Goal: Task Accomplishment & Management: Use online tool/utility

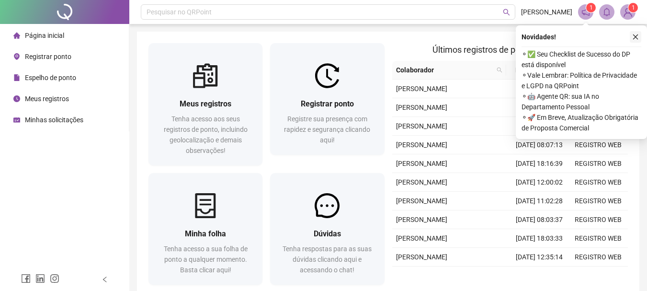
click at [635, 36] on icon "close" at bounding box center [635, 37] width 7 height 7
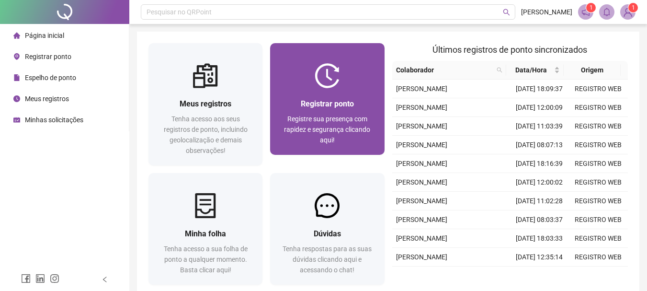
click at [347, 105] on span "Registrar ponto" at bounding box center [327, 103] width 53 height 9
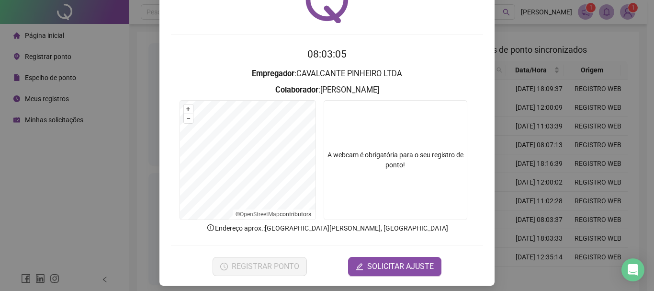
scroll to position [62, 0]
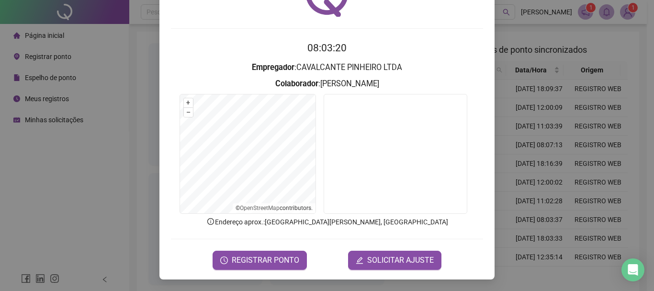
click at [267, 270] on div "Registro de ponto web 08:03:20 Empregador : CAVALCANTE PINHEIRO LTDA Colaborado…" at bounding box center [326, 113] width 335 height 332
click at [266, 262] on span "REGISTRAR PONTO" at bounding box center [266, 259] width 68 height 11
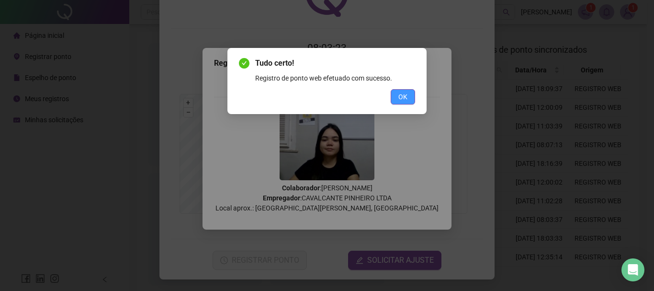
click at [411, 98] on button "OK" at bounding box center [403, 96] width 24 height 15
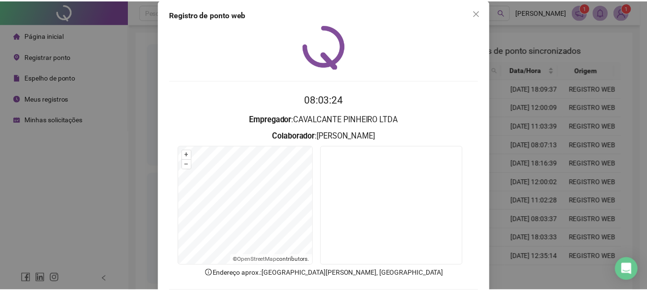
scroll to position [0, 0]
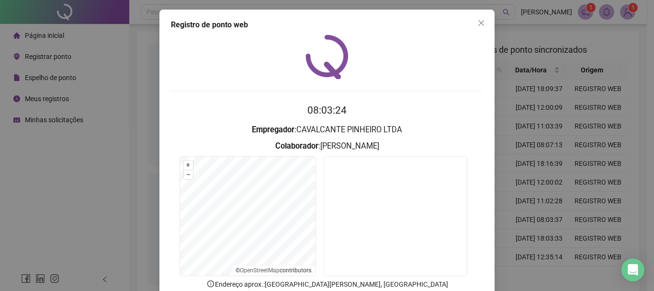
drag, startPoint x: 482, startPoint y: 26, endPoint x: 418, endPoint y: 55, distance: 69.4
click at [482, 26] on span "Close" at bounding box center [480, 23] width 15 height 8
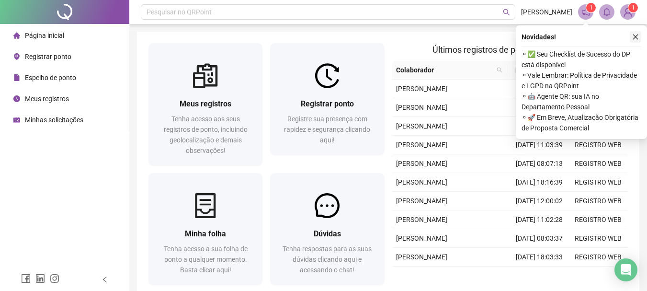
click at [633, 41] on button "button" at bounding box center [635, 36] width 11 height 11
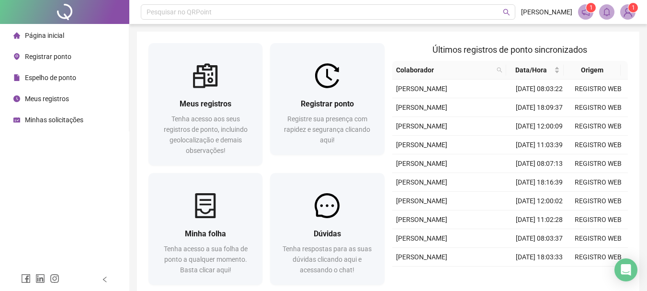
click at [628, 11] on img at bounding box center [627, 12] width 14 height 14
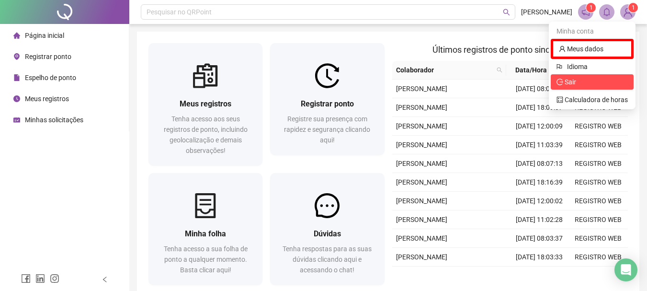
click at [591, 86] on span "Sair" at bounding box center [591, 82] width 71 height 11
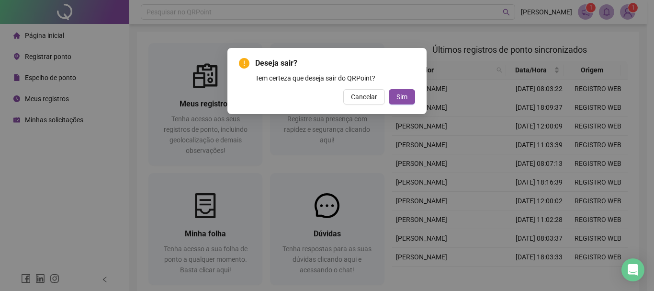
click at [415, 96] on div "Deseja sair? Tem certeza que deseja sair do QRPoint? Cancelar Sim" at bounding box center [326, 81] width 199 height 66
click at [406, 100] on span "Sim" at bounding box center [401, 96] width 11 height 11
